Goal: Navigation & Orientation: Find specific page/section

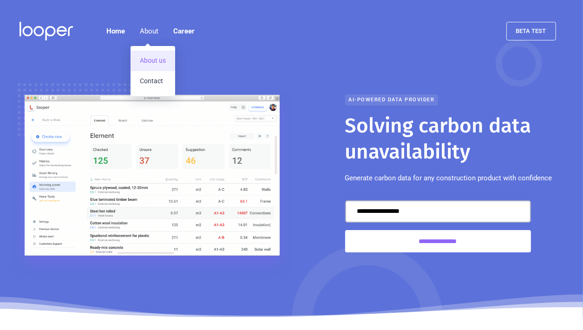
click at [151, 62] on link "About us" at bounding box center [153, 61] width 45 height 20
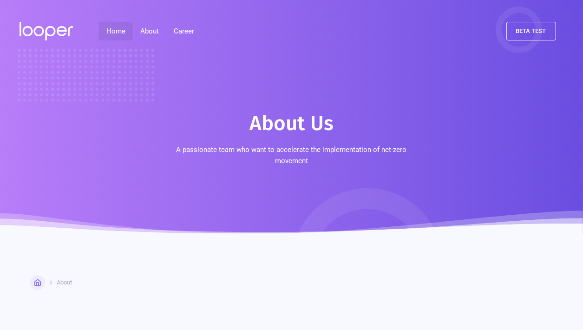
click at [116, 28] on link "Home" at bounding box center [116, 31] width 34 height 19
